Goal: Task Accomplishment & Management: Manage account settings

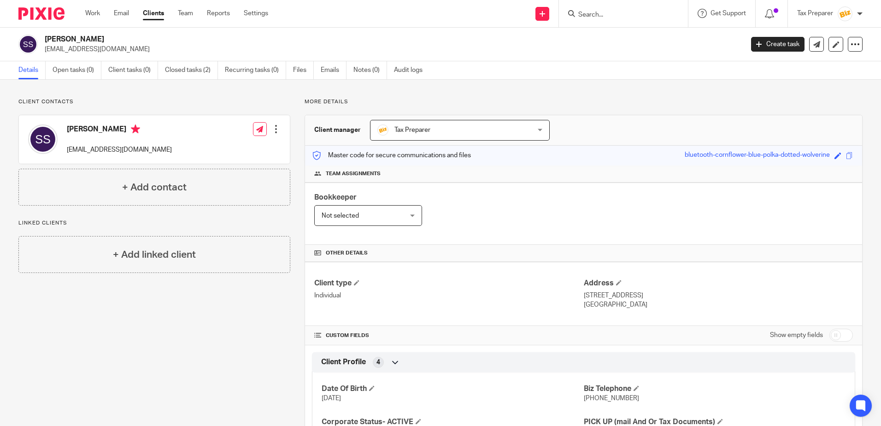
click at [585, 17] on input "Search" at bounding box center [619, 15] width 83 height 8
type input "high f"
click at [626, 46] on link at bounding box center [656, 39] width 161 height 21
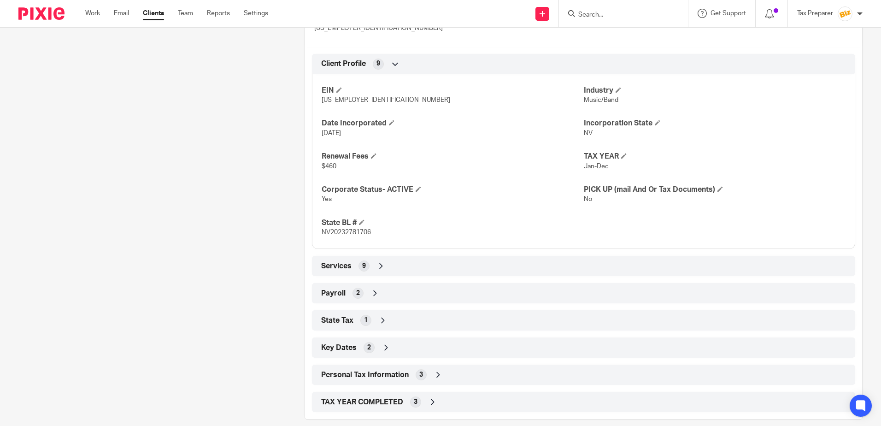
scroll to position [357, 0]
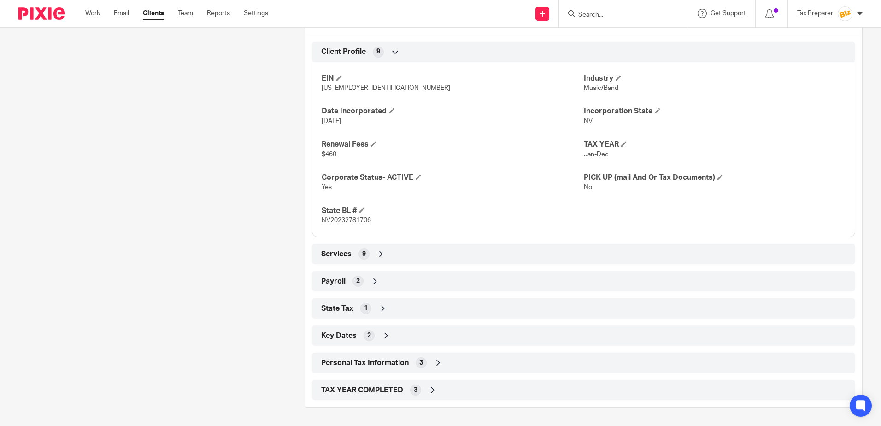
click at [378, 256] on icon at bounding box center [381, 253] width 9 height 9
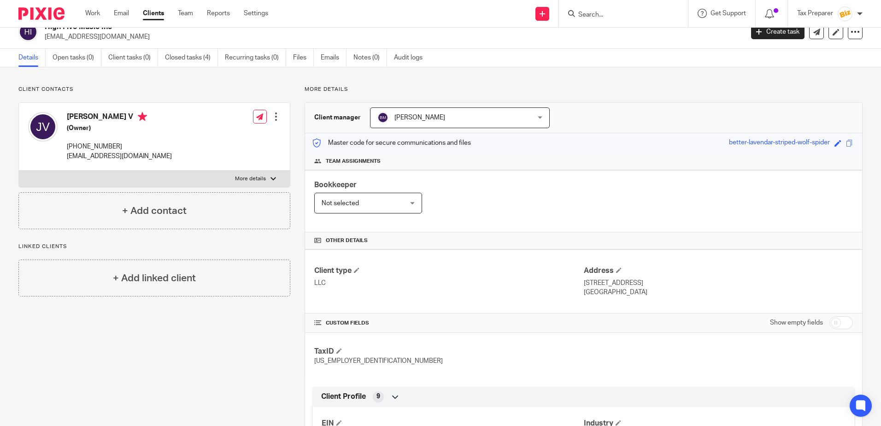
scroll to position [0, 0]
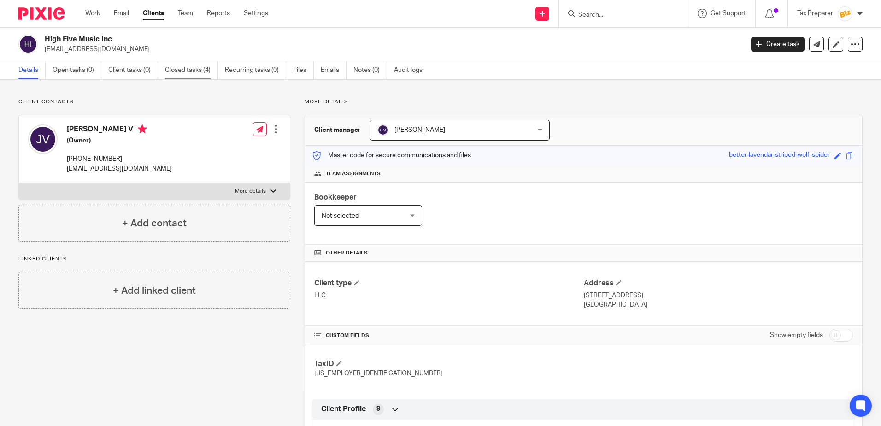
click at [196, 68] on link "Closed tasks (4)" at bounding box center [191, 70] width 53 height 18
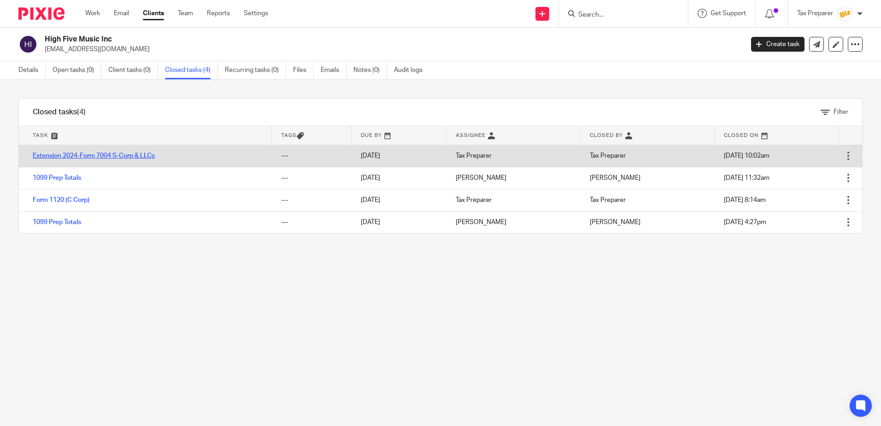
click at [148, 157] on link "Extension 2024-Form 7004 S-Corp & LLCs" at bounding box center [94, 156] width 122 height 6
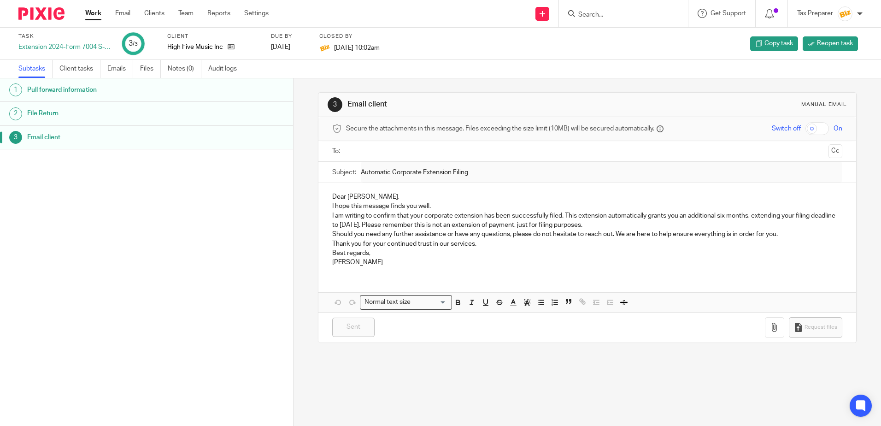
click at [70, 111] on h1 "File Return" at bounding box center [112, 113] width 171 height 14
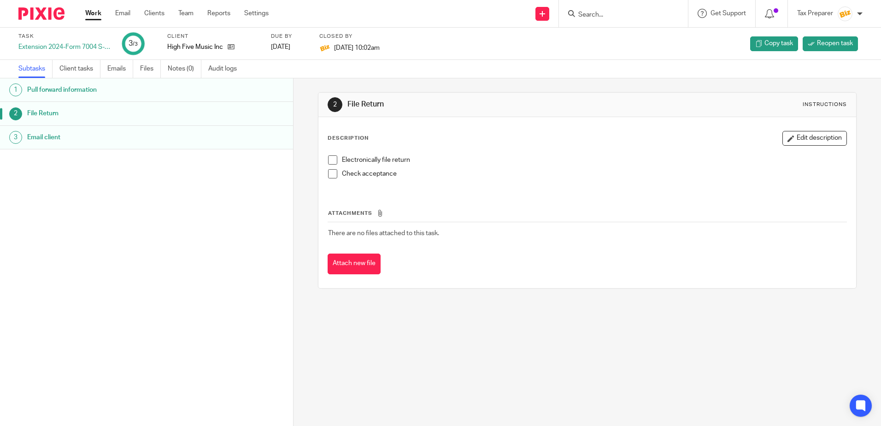
click at [52, 140] on h1 "Email client" at bounding box center [112, 137] width 171 height 14
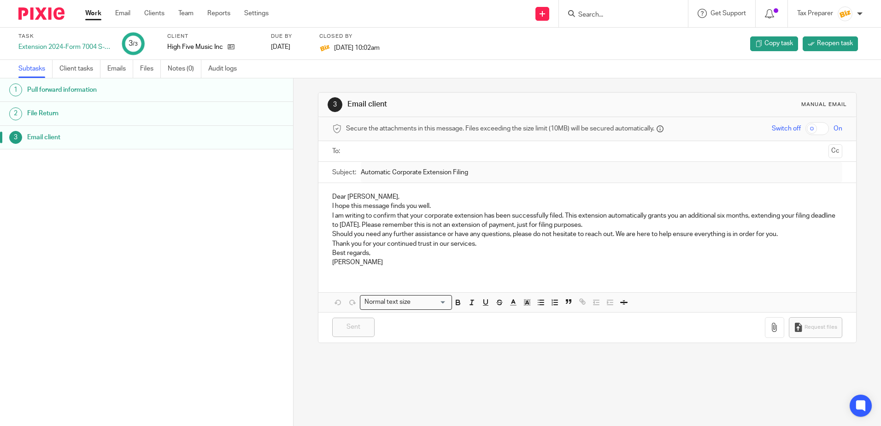
click at [57, 94] on h1 "Pull forward information" at bounding box center [112, 90] width 171 height 14
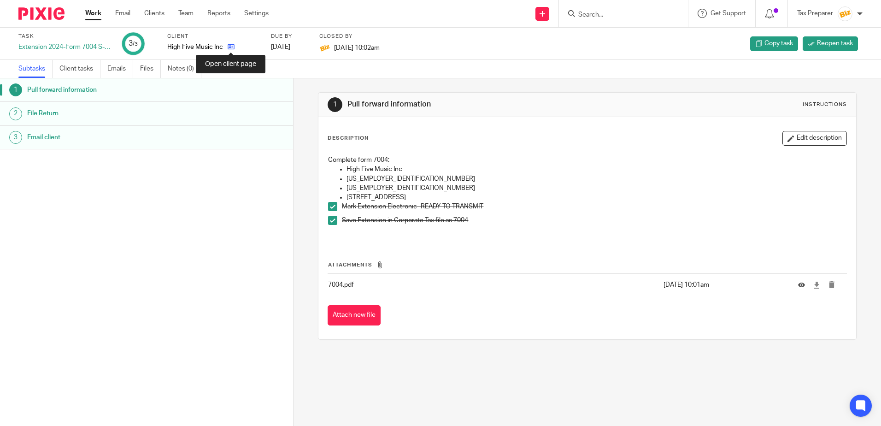
click at [232, 46] on icon at bounding box center [231, 46] width 7 height 7
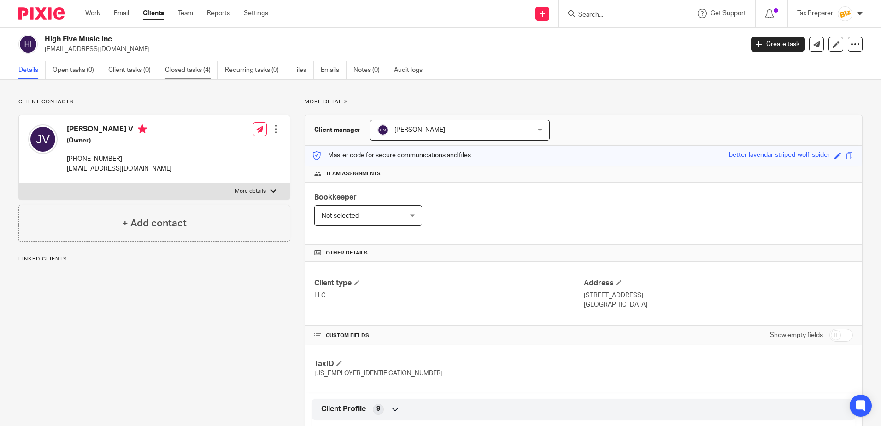
click at [184, 70] on link "Closed tasks (4)" at bounding box center [191, 70] width 53 height 18
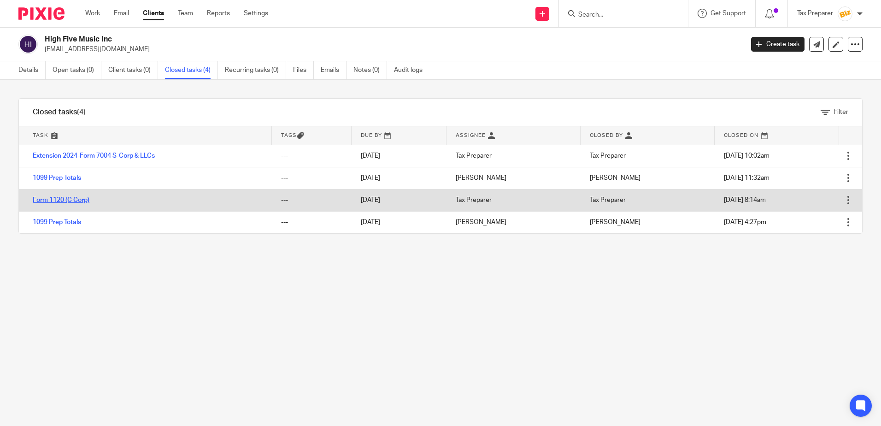
click at [77, 199] on link "Form 1120 (C Corp)" at bounding box center [61, 200] width 57 height 6
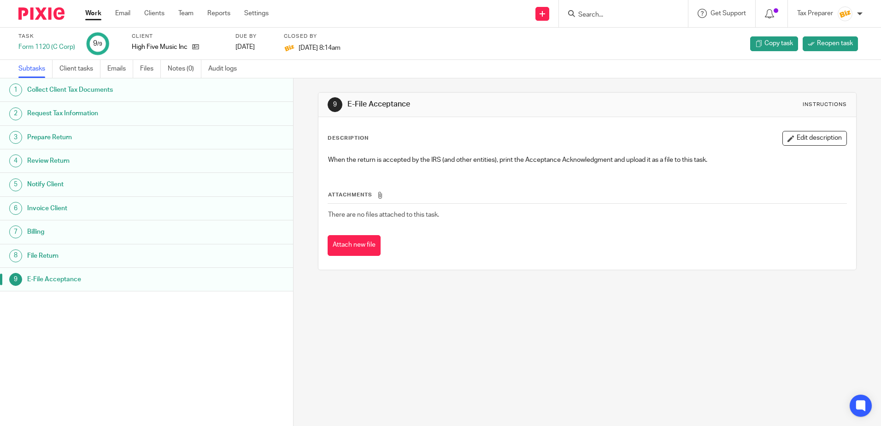
click at [63, 254] on h1 "File Return" at bounding box center [112, 256] width 171 height 14
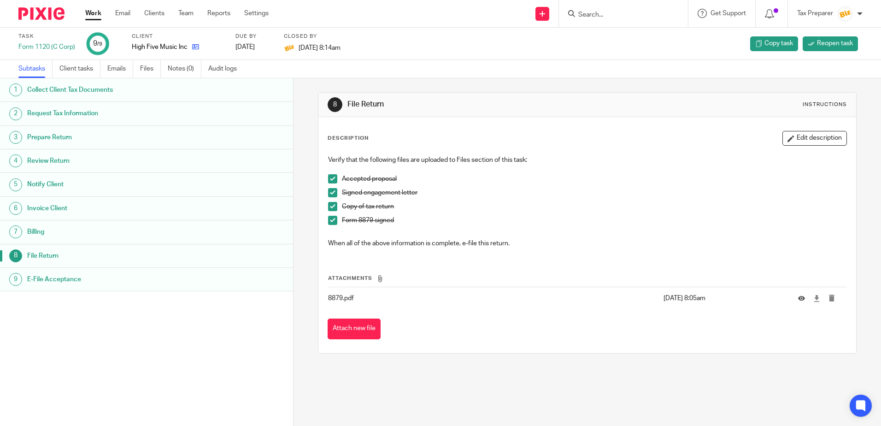
click at [196, 46] on icon at bounding box center [195, 46] width 7 height 7
